Goal: Information Seeking & Learning: Learn about a topic

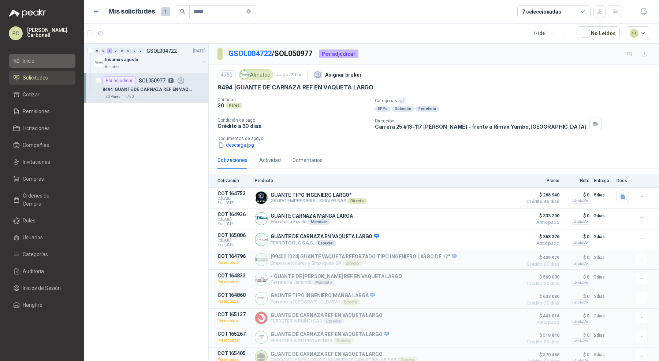
scroll to position [55, 0]
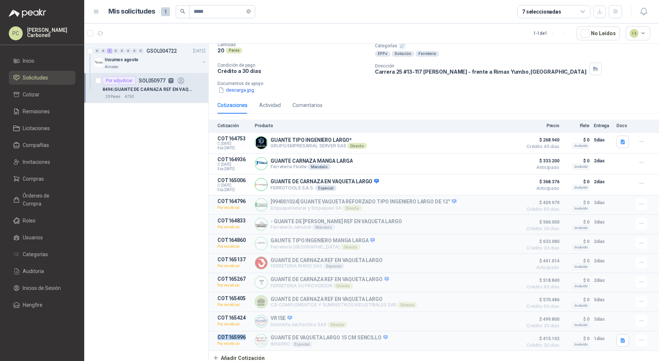
click at [56, 75] on li "Solicitudes" at bounding box center [42, 78] width 58 height 8
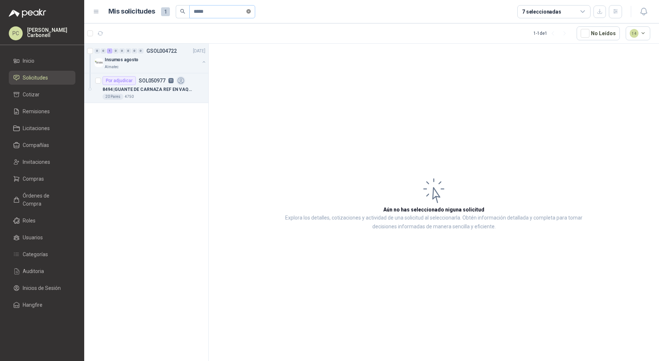
click at [248, 11] on icon "close-circle" at bounding box center [248, 11] width 4 height 4
click at [613, 10] on icon "button" at bounding box center [615, 11] width 6 height 6
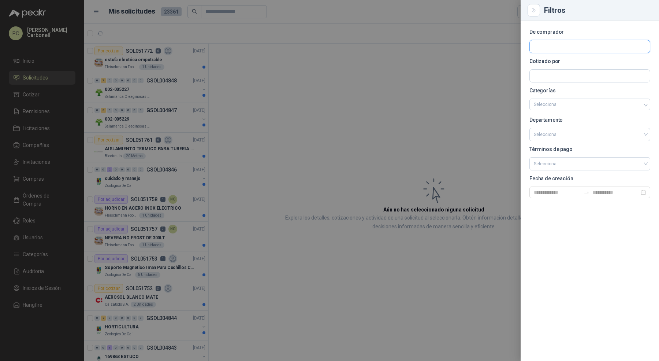
click at [632, 44] on input "text" at bounding box center [590, 46] width 120 height 12
type input "****"
click at [578, 64] on span "Compañia Colombiana de esmaltes SA -" at bounding box center [579, 66] width 65 height 4
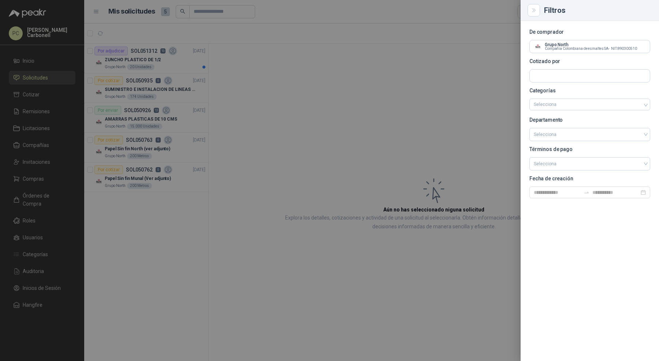
click at [264, 137] on div at bounding box center [329, 180] width 659 height 361
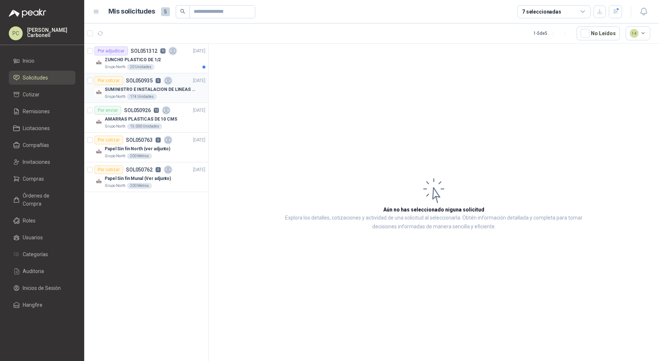
click at [176, 88] on p "SUMINISTRO E INSTALACION DE LINEAS DE VIDA" at bounding box center [150, 89] width 91 height 7
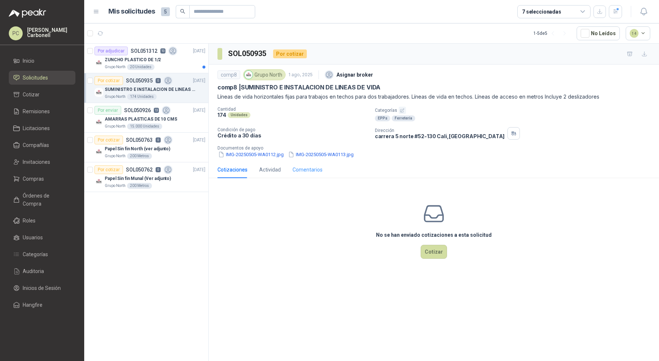
click at [317, 162] on div "Comentarios" at bounding box center [307, 169] width 30 height 17
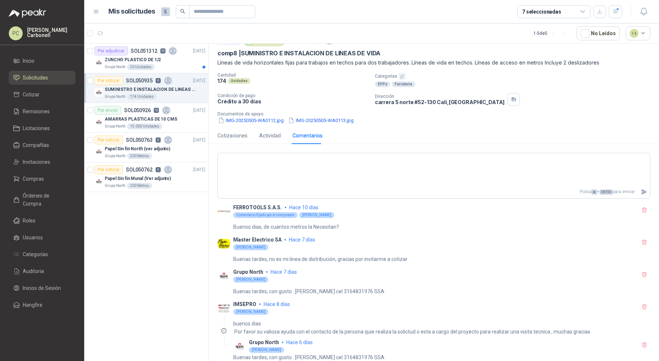
scroll to position [37, 0]
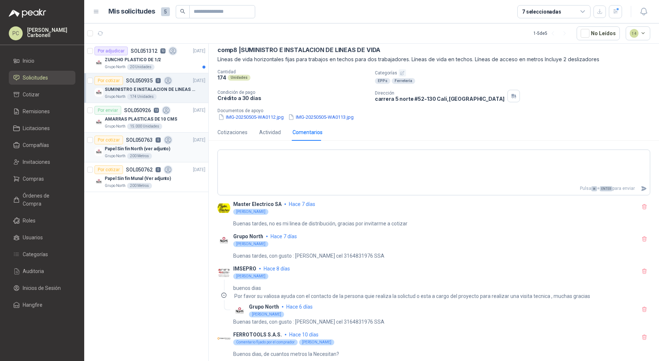
click at [178, 150] on div "Papel Sin fin North (ver adjunto)" at bounding box center [155, 148] width 101 height 9
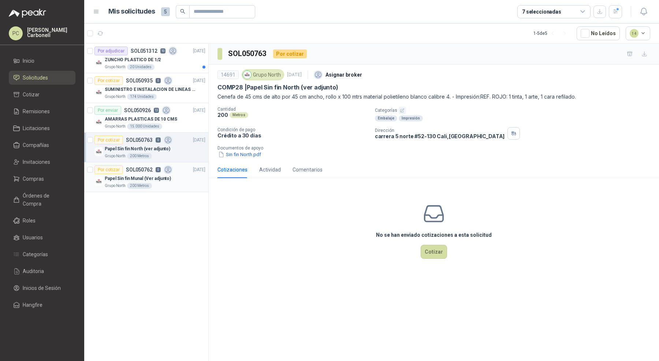
click at [179, 183] on div "Grupo North 200 Metros" at bounding box center [155, 186] width 101 height 6
click at [305, 176] on div "Comentarios" at bounding box center [307, 169] width 30 height 17
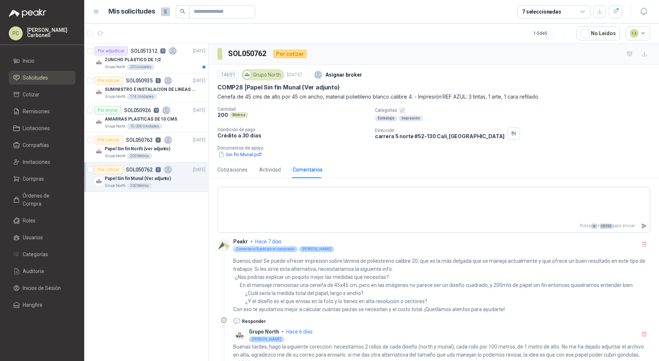
scroll to position [54, 0]
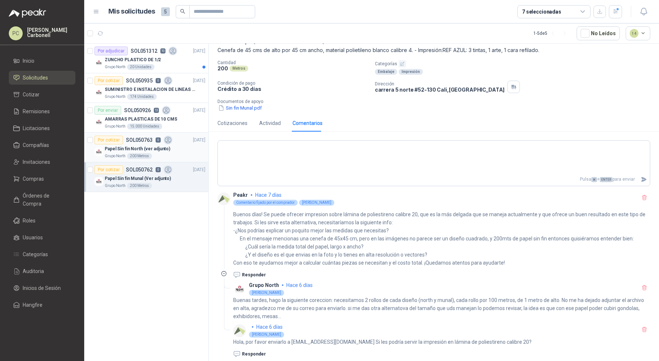
click at [160, 154] on div "Grupo North 200 Metros" at bounding box center [155, 156] width 101 height 6
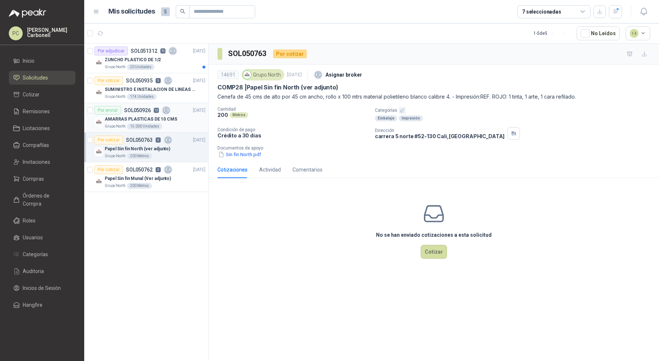
click at [165, 120] on p "AMARRAS PLASTICAS DE 10 CMS" at bounding box center [141, 119] width 72 height 7
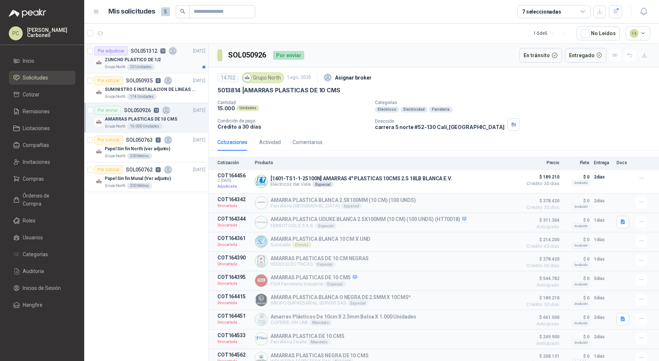
click at [179, 60] on div "ZUNCHO PLASTICO DE 1/2" at bounding box center [155, 59] width 101 height 9
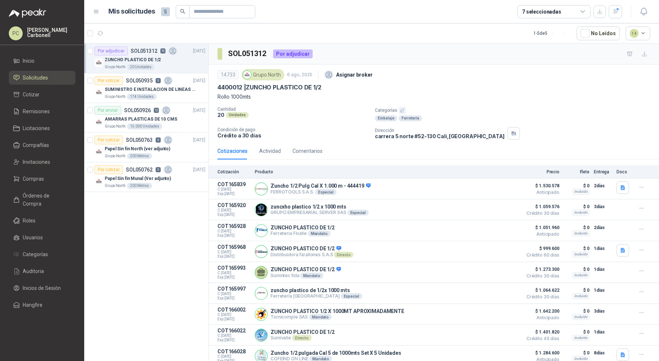
click at [47, 77] on span "Solicitudes" at bounding box center [35, 78] width 25 height 8
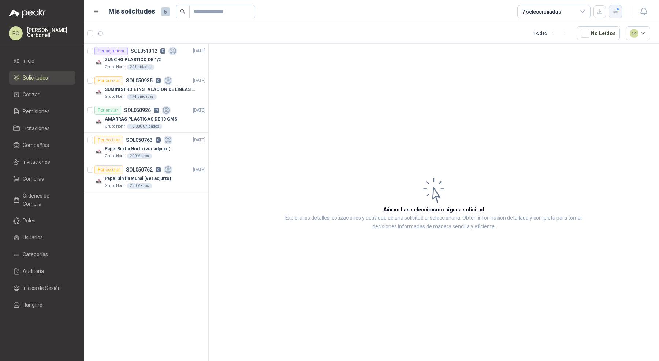
click at [614, 12] on icon "button" at bounding box center [615, 12] width 4 height 4
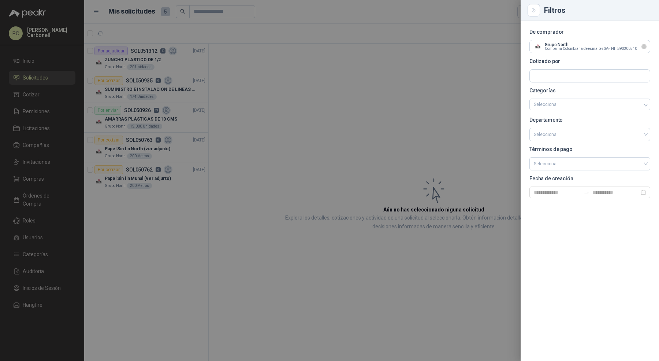
click at [646, 46] on icon "Limpiar" at bounding box center [644, 47] width 6 height 6
click at [614, 48] on input "text" at bounding box center [590, 46] width 120 height 12
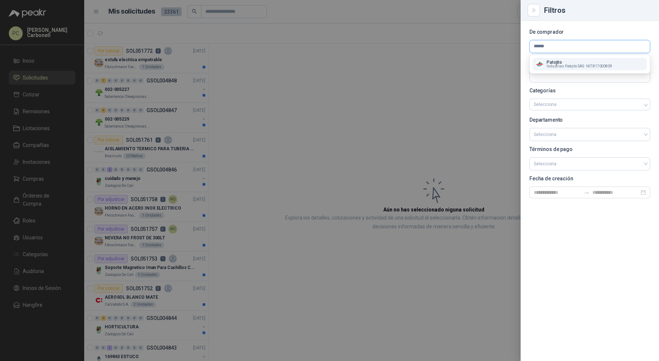
type input "******"
click at [579, 64] on span "Industrias Patojito SAS -" at bounding box center [566, 66] width 38 height 4
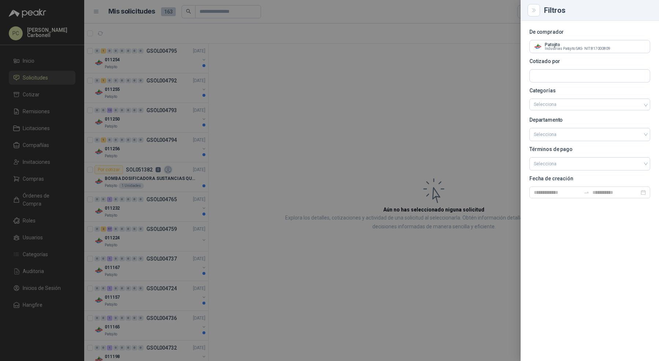
click at [284, 115] on div at bounding box center [329, 180] width 659 height 361
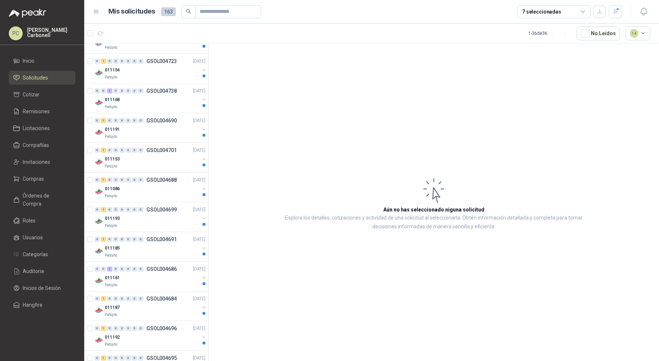
scroll to position [753, 0]
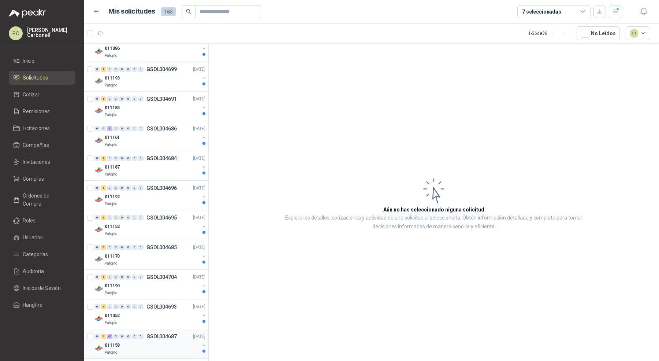
click at [171, 340] on div "011158" at bounding box center [152, 344] width 95 height 9
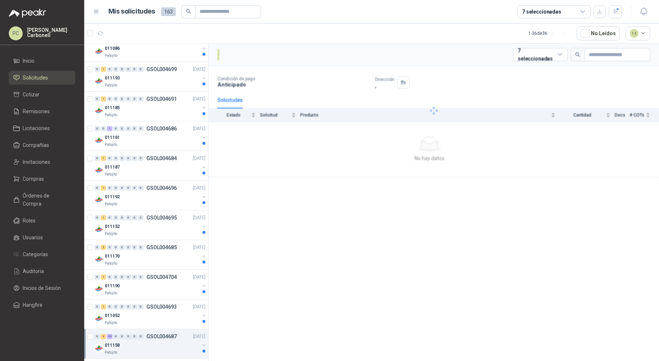
click at [171, 340] on div "011158" at bounding box center [152, 344] width 95 height 9
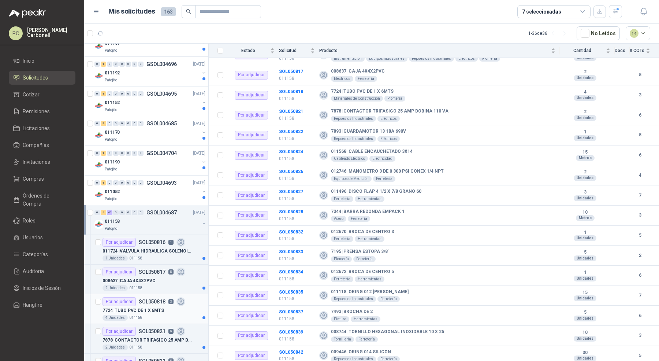
scroll to position [961, 0]
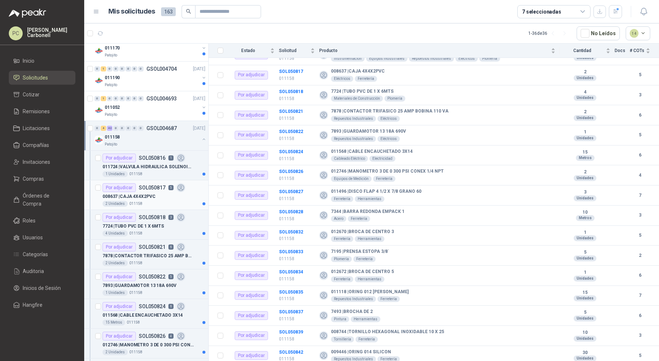
click at [156, 201] on div "2 Unidades 011158" at bounding box center [153, 204] width 103 height 6
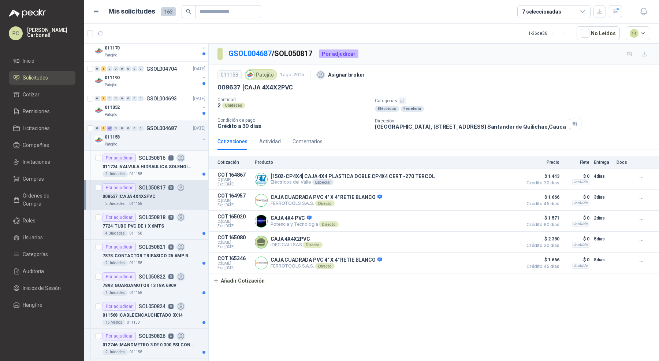
click at [164, 171] on div "1 Unidades 011158" at bounding box center [153, 174] width 103 height 6
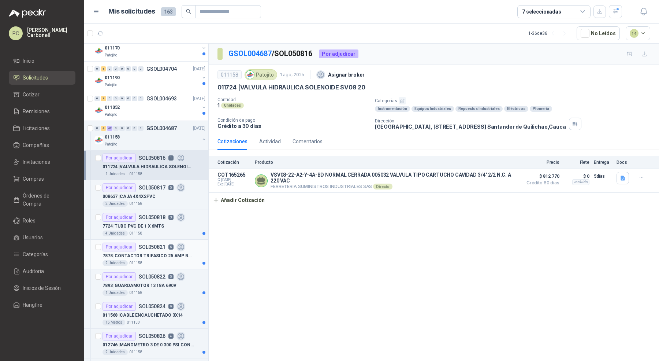
click at [160, 252] on p "7878 | CONTACTOR TRIFASICO 25 AMP BOBINA 110 VA" at bounding box center [147, 255] width 91 height 7
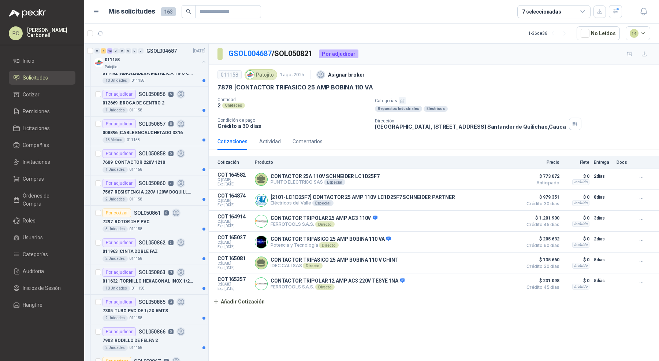
scroll to position [1721, 0]
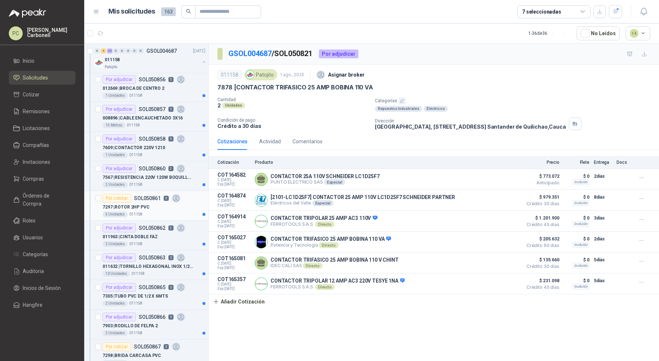
click at [162, 202] on div "7297 | ROTOR 2HP PVC" at bounding box center [153, 206] width 103 height 9
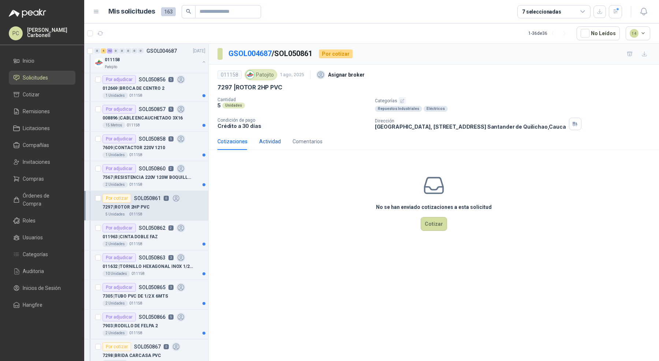
click at [274, 143] on div "Actividad" at bounding box center [270, 141] width 22 height 8
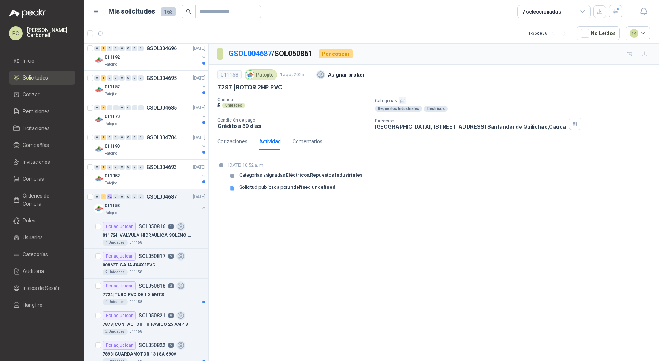
scroll to position [891, 0]
click at [136, 195] on div "0 4 42 0 0 0 0 0 GSOL004687 [DATE]" at bounding box center [150, 198] width 112 height 9
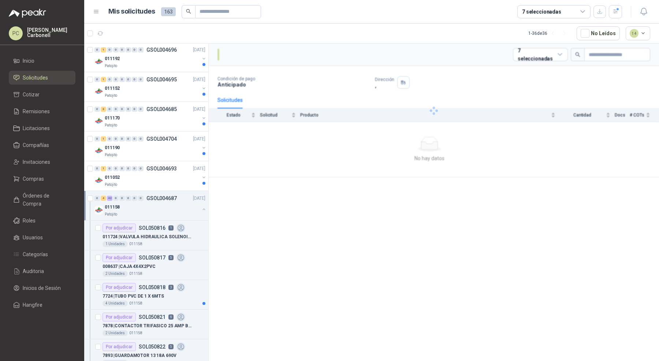
click at [128, 202] on div "011158" at bounding box center [152, 206] width 95 height 9
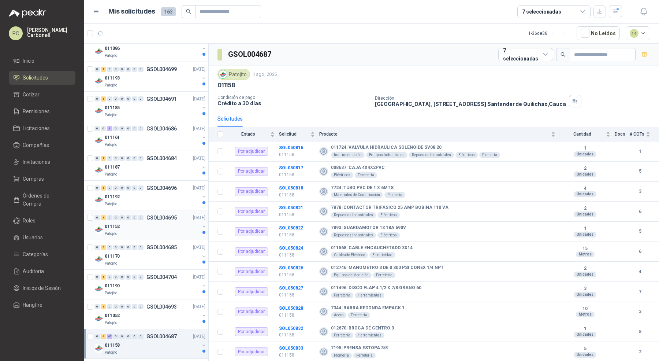
scroll to position [2, 0]
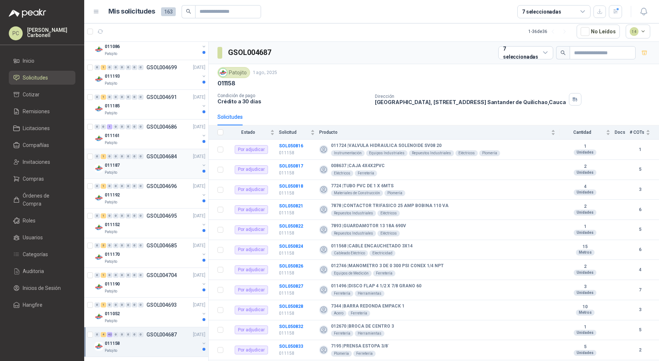
click at [140, 164] on div "011187" at bounding box center [152, 165] width 95 height 9
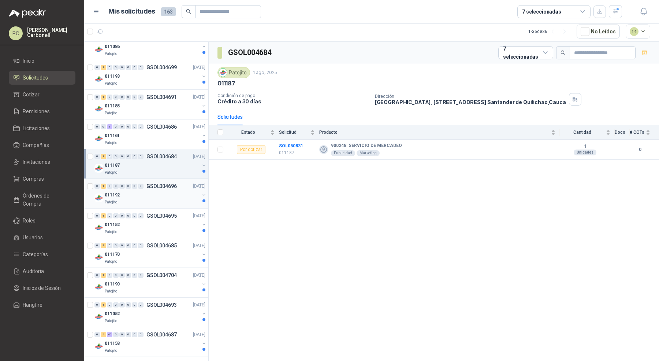
click at [142, 190] on div "011192" at bounding box center [152, 194] width 95 height 9
click at [163, 161] on div "011187" at bounding box center [152, 165] width 95 height 9
click at [161, 199] on div "Patojito" at bounding box center [152, 202] width 95 height 6
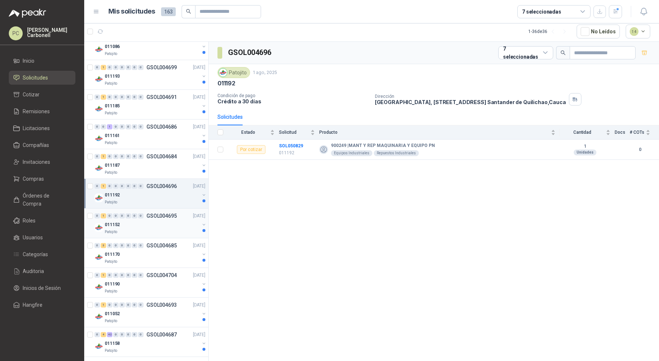
click at [155, 230] on div "0 1 0 0 0 0 0 0 GSOL004695 [DATE] 011152 Patojito" at bounding box center [146, 223] width 124 height 30
click at [163, 220] on div "011152" at bounding box center [152, 224] width 95 height 9
click at [146, 250] on div "011170" at bounding box center [152, 254] width 95 height 9
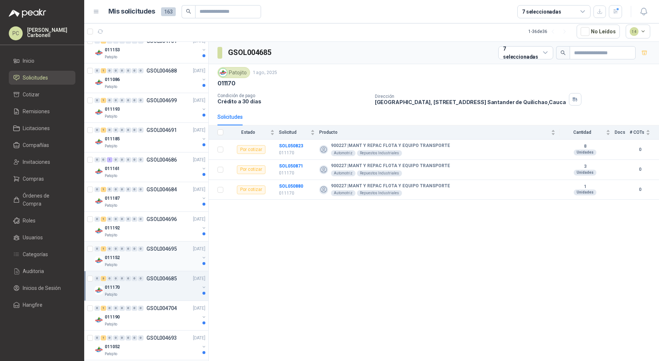
scroll to position [719, 0]
click at [156, 174] on div "Patojito" at bounding box center [152, 177] width 95 height 6
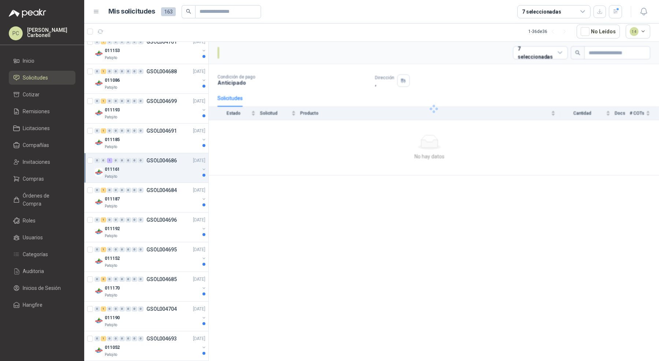
click at [156, 168] on div "011161" at bounding box center [152, 169] width 95 height 9
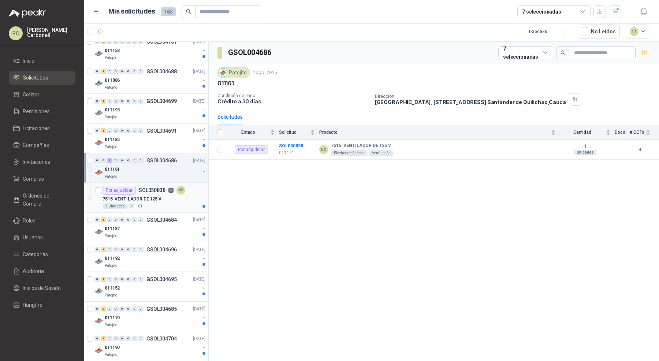
click at [156, 197] on p "7515 | VENTILADOR DE 125 V" at bounding box center [131, 198] width 59 height 7
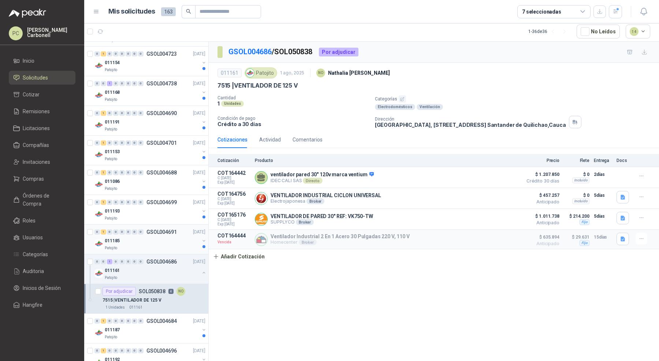
scroll to position [616, 0]
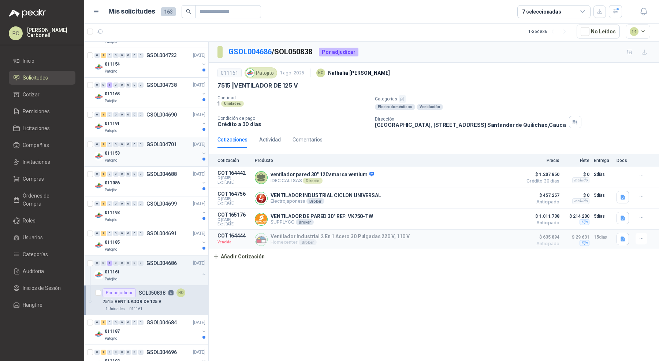
click at [155, 149] on div "011153" at bounding box center [152, 153] width 95 height 9
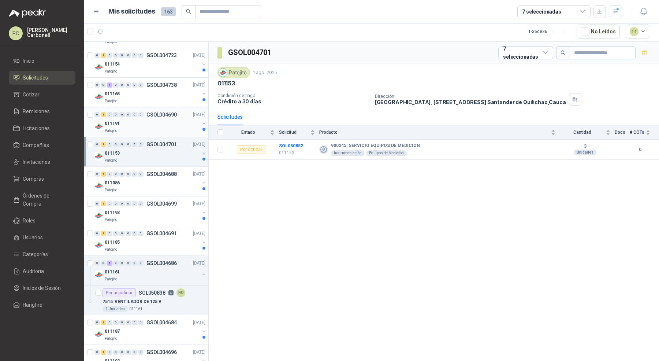
click at [163, 120] on div "011191" at bounding box center [152, 123] width 95 height 9
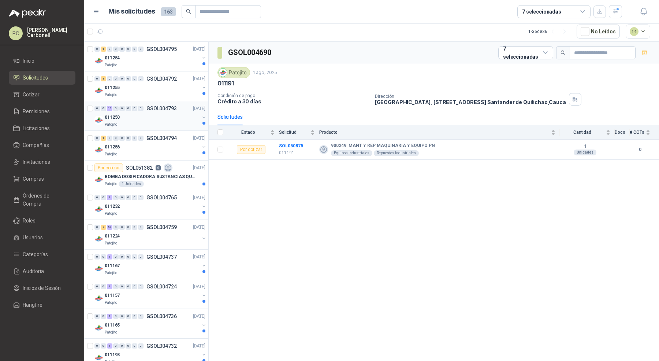
click at [137, 115] on div "011250" at bounding box center [152, 117] width 95 height 9
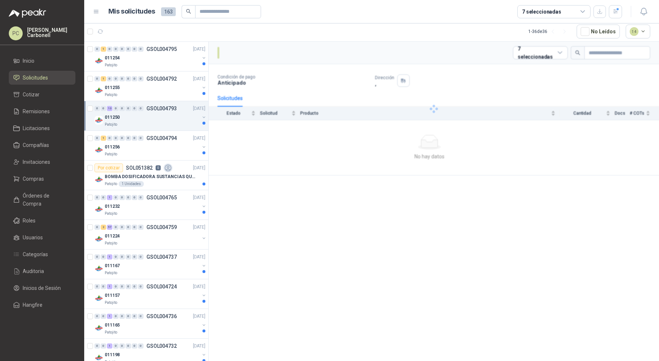
click at [137, 115] on div "011250" at bounding box center [152, 117] width 95 height 9
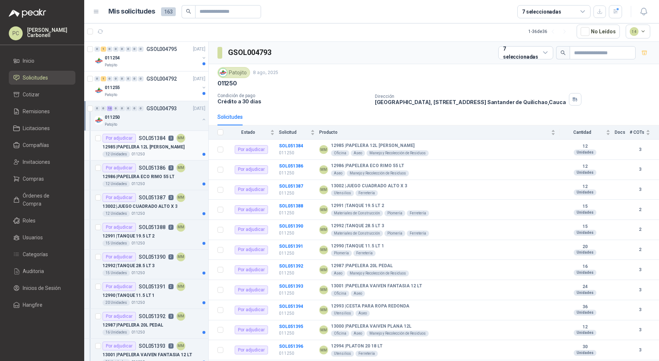
click at [153, 151] on div "12 Unidades 011250" at bounding box center [153, 154] width 103 height 6
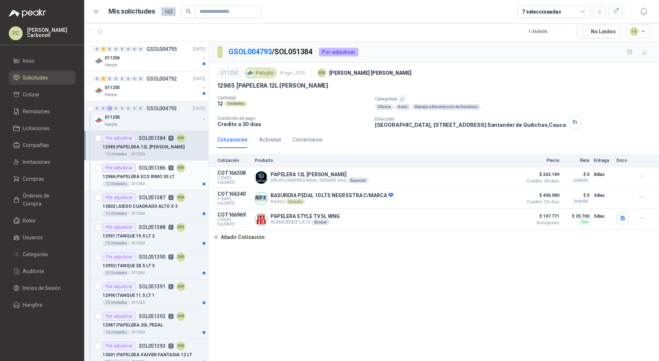
click at [148, 169] on div "Por adjudicar SOL051386 3 MM" at bounding box center [143, 167] width 83 height 9
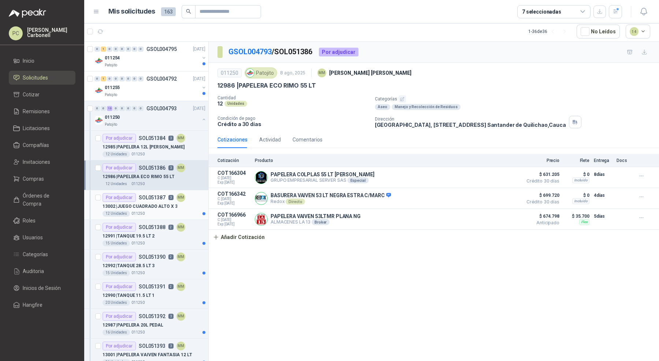
click at [169, 216] on article "Por adjudicar SOL051387 3 MM 13002 | JUEGO CUADRADO ALTO X 3 12 Unidades 011250" at bounding box center [146, 205] width 124 height 30
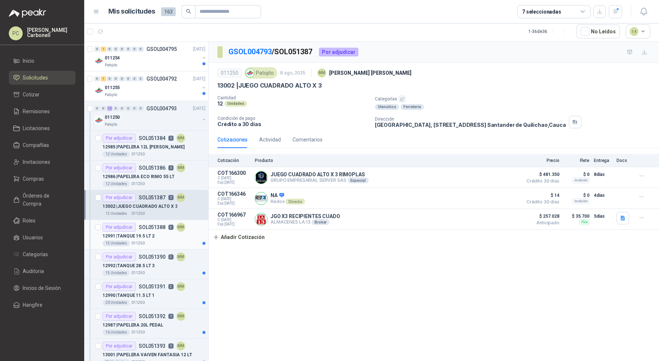
click at [167, 235] on div "12991 | TANQUE 19.5 LT 2" at bounding box center [153, 235] width 103 height 9
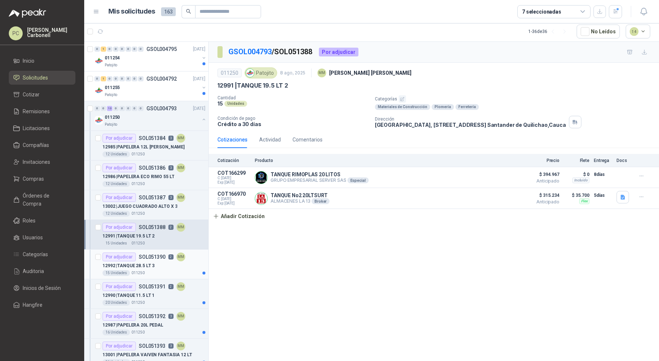
click at [162, 267] on div "12992 | TANQUE 28.5 LT 3" at bounding box center [153, 265] width 103 height 9
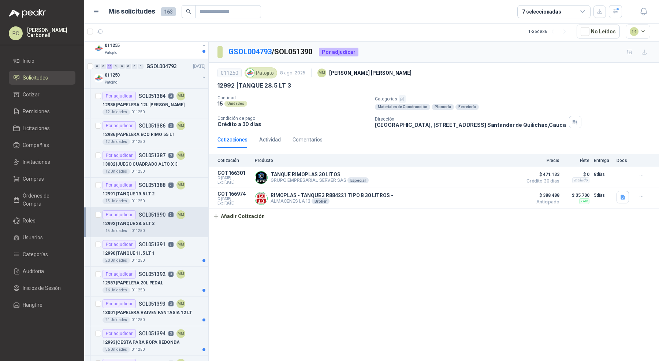
scroll to position [58, 0]
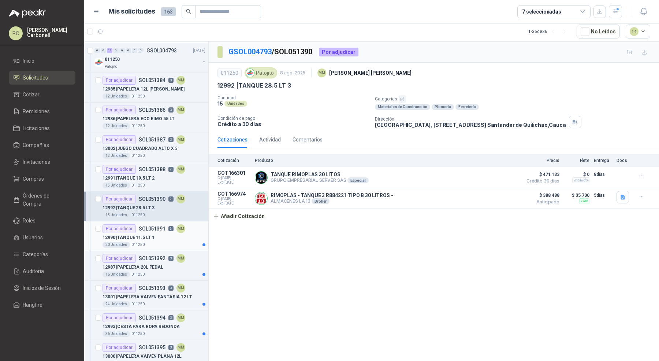
click at [164, 230] on div "Por adjudicar SOL051391 2 MM" at bounding box center [143, 228] width 83 height 9
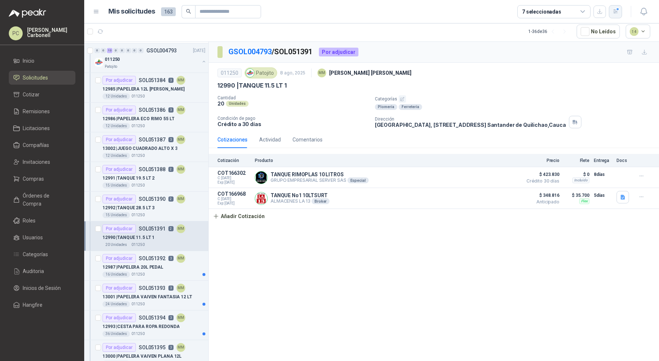
click at [609, 13] on button "button" at bounding box center [615, 11] width 13 height 13
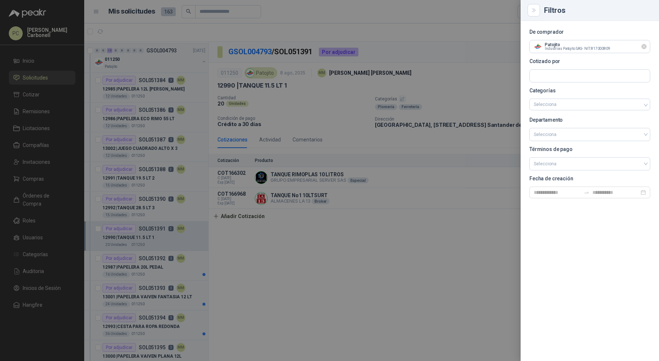
click at [646, 45] on icon "Limpiar" at bounding box center [644, 47] width 6 height 6
click at [626, 45] on input "text" at bounding box center [590, 46] width 120 height 12
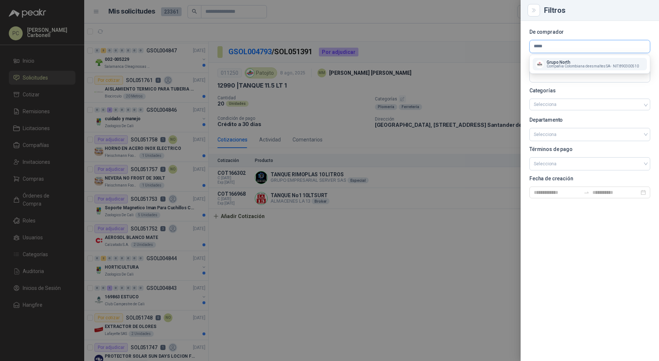
type input "*****"
click at [604, 66] on span "Compañia Colombiana de esmaltes SA -" at bounding box center [579, 66] width 65 height 4
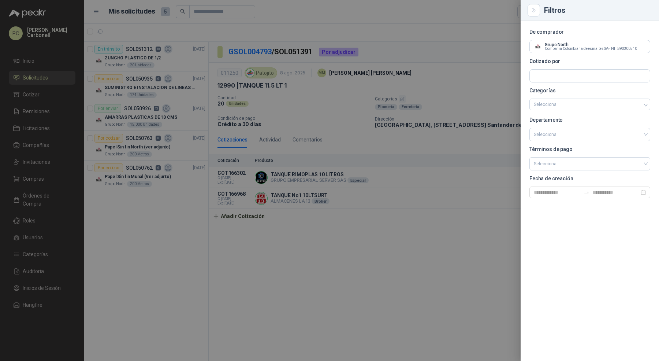
click at [171, 57] on div at bounding box center [329, 180] width 659 height 361
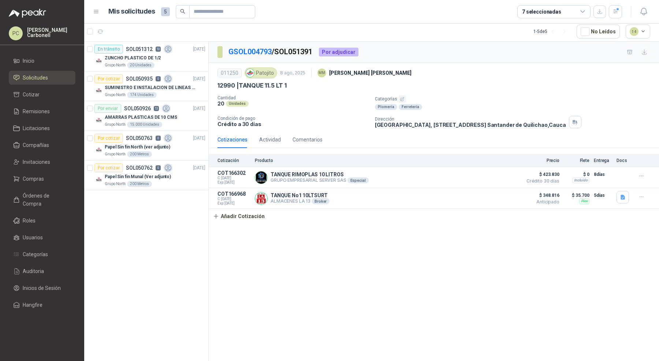
click at [171, 61] on div "ZUNCHO PLASTICO DE 1/2" at bounding box center [155, 57] width 101 height 9
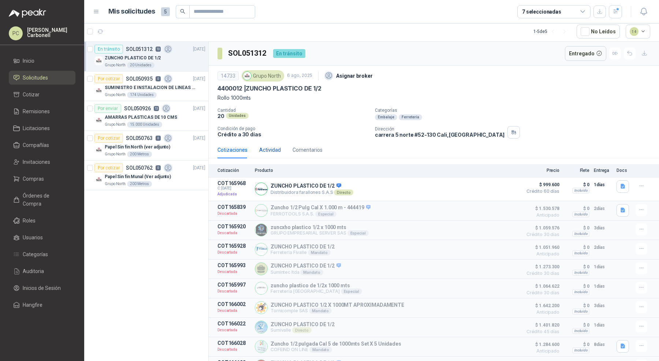
click at [274, 150] on div "Actividad" at bounding box center [270, 150] width 22 height 8
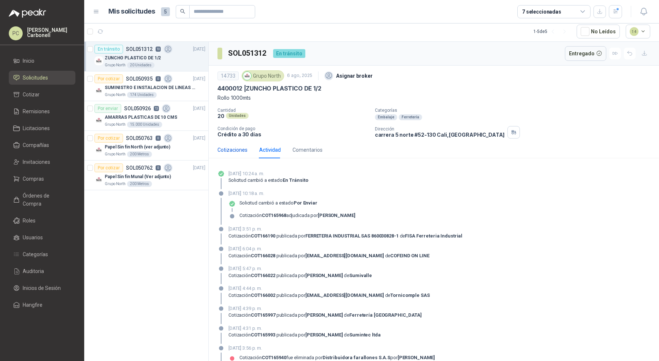
click at [239, 150] on div "Cotizaciones" at bounding box center [232, 150] width 30 height 8
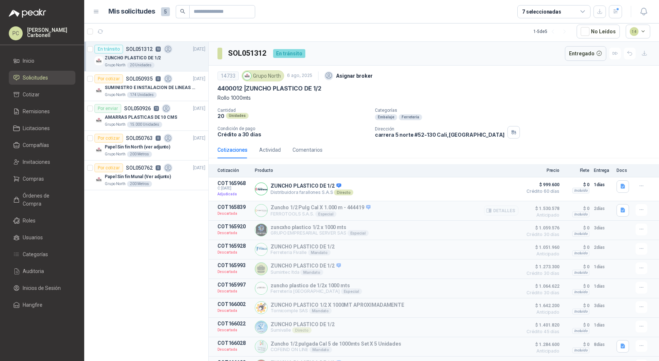
scroll to position [13, 0]
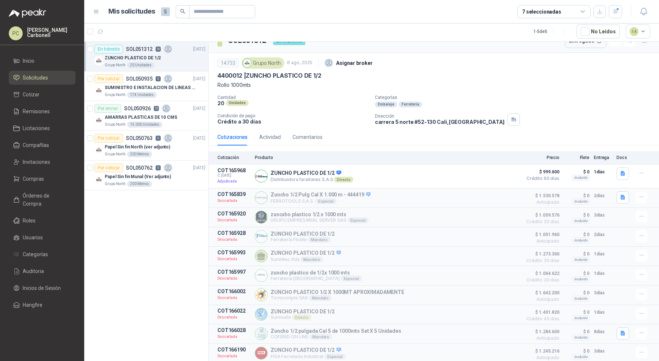
click at [39, 74] on span "Solicitudes" at bounding box center [35, 78] width 25 height 8
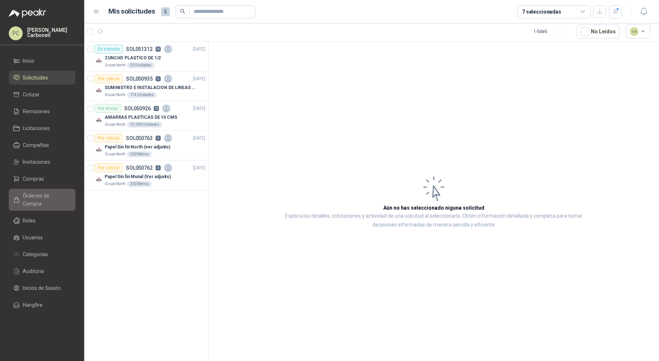
click at [45, 199] on span "Órdenes de Compra" at bounding box center [46, 199] width 46 height 16
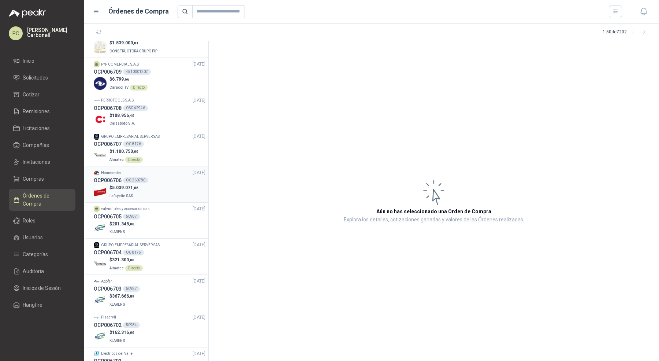
scroll to position [205, 0]
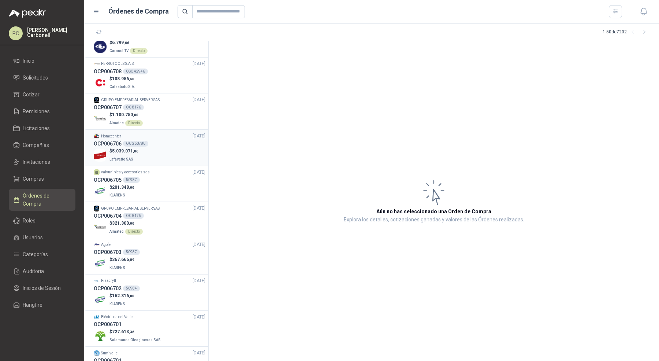
click at [164, 156] on div "$ 5.039.071 ,06 Lafayette SAS" at bounding box center [150, 155] width 112 height 15
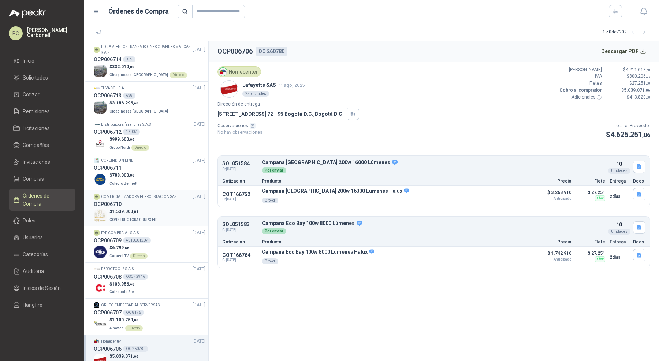
scroll to position [0, 0]
click at [51, 58] on li "Inicio" at bounding box center [42, 61] width 58 height 8
